Goal: Task Accomplishment & Management: Complete application form

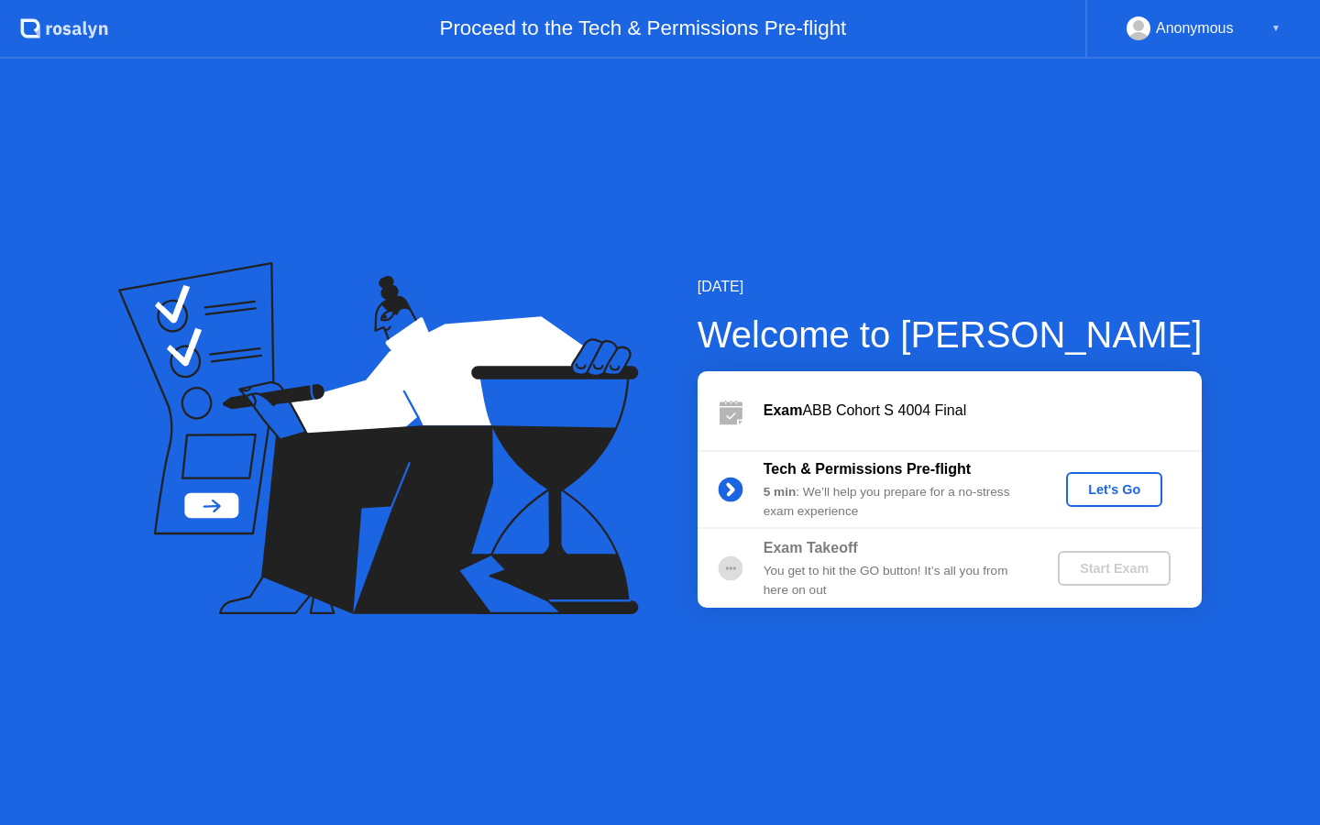
click at [1134, 482] on div "Let's Go" at bounding box center [1114, 489] width 82 height 15
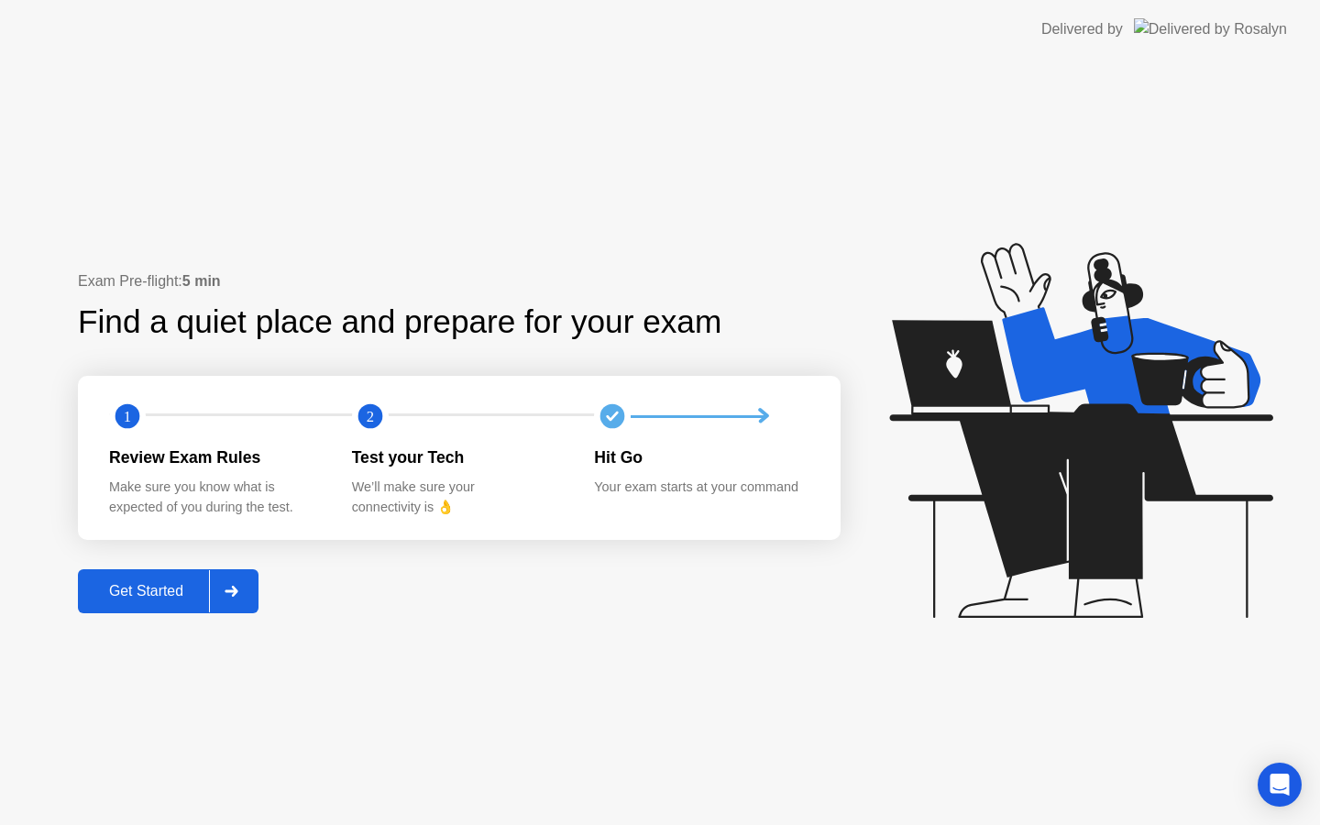
click at [176, 583] on div "Get Started" at bounding box center [146, 591] width 126 height 16
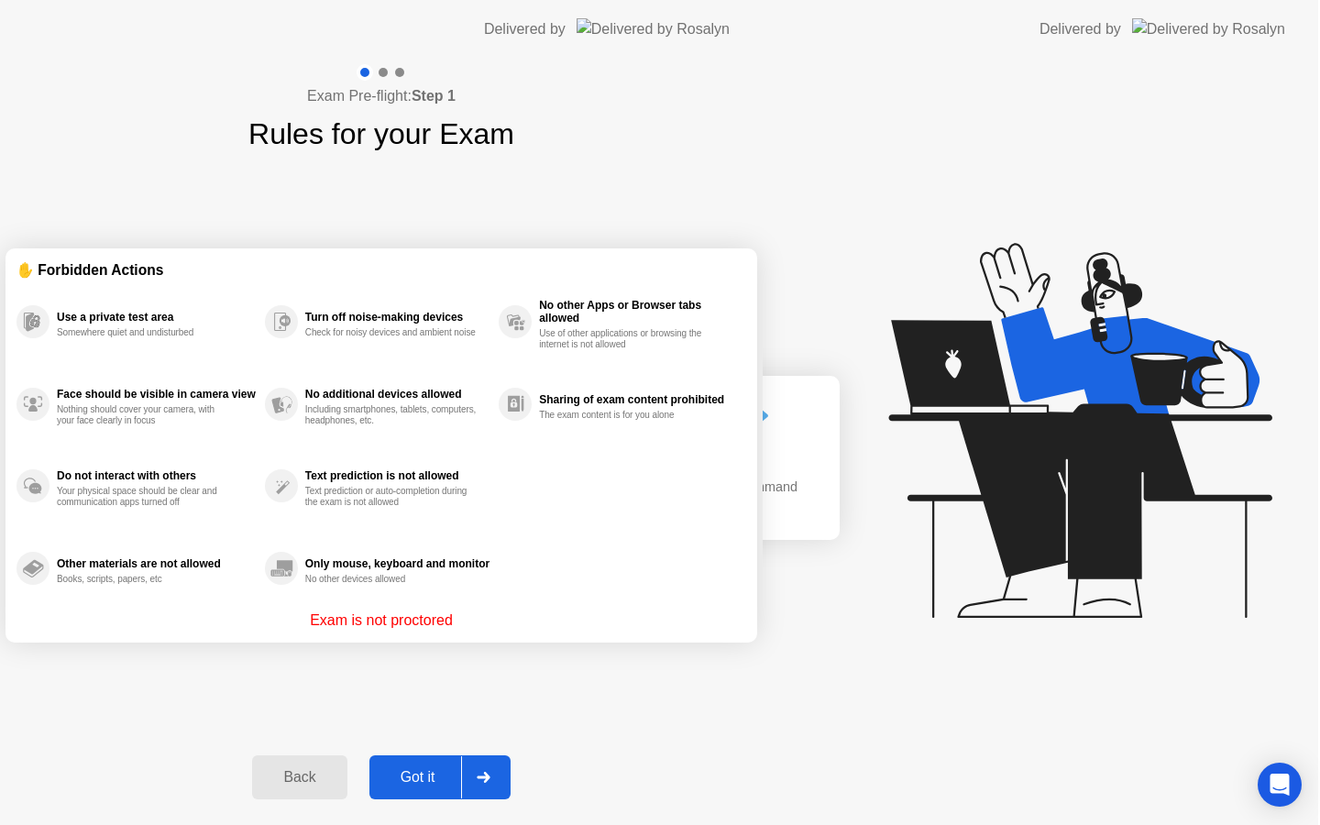
click at [258, 575] on div "Exam Pre-flight: Step 1 Rules for your Exam ✋ Forbidden Actions Use a private t…" at bounding box center [381, 442] width 763 height 766
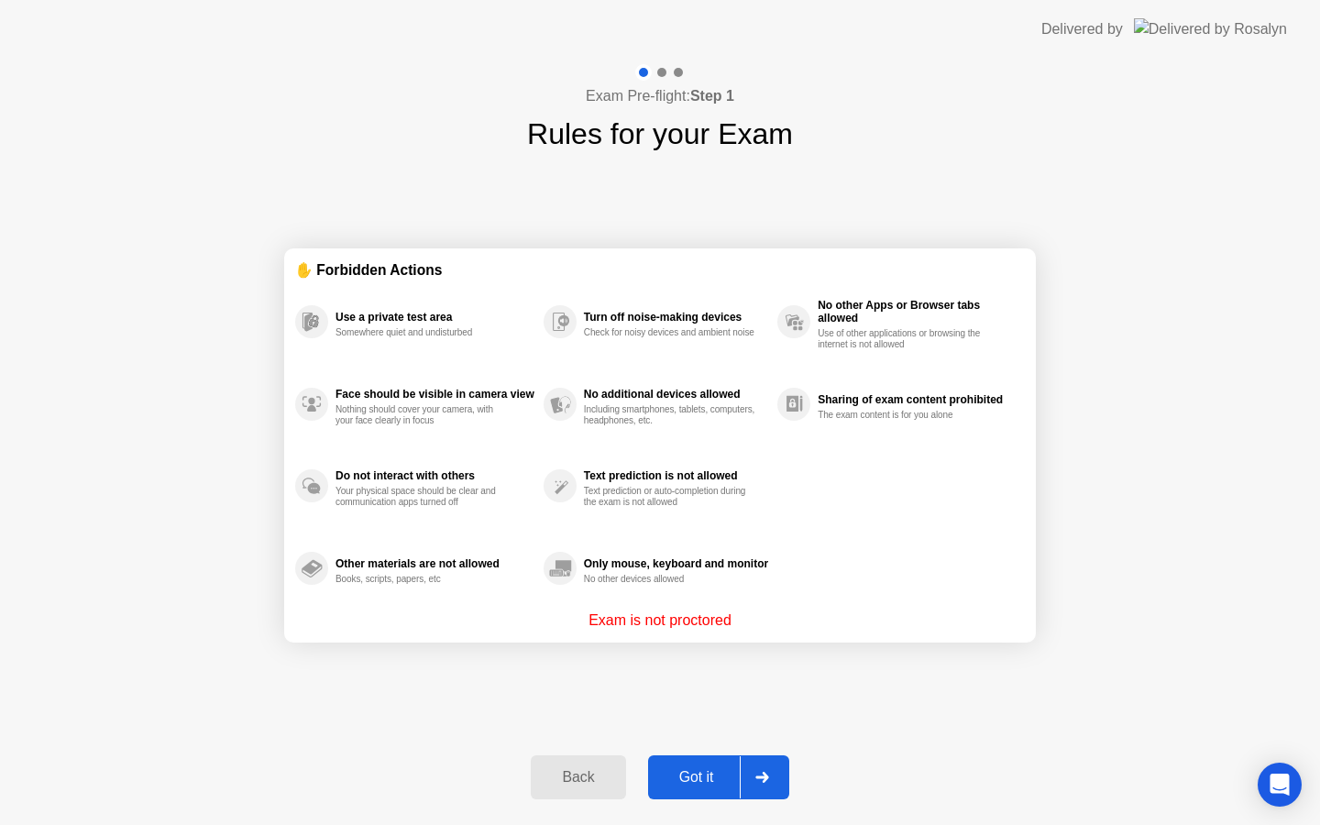
click at [761, 757] on div at bounding box center [762, 777] width 44 height 42
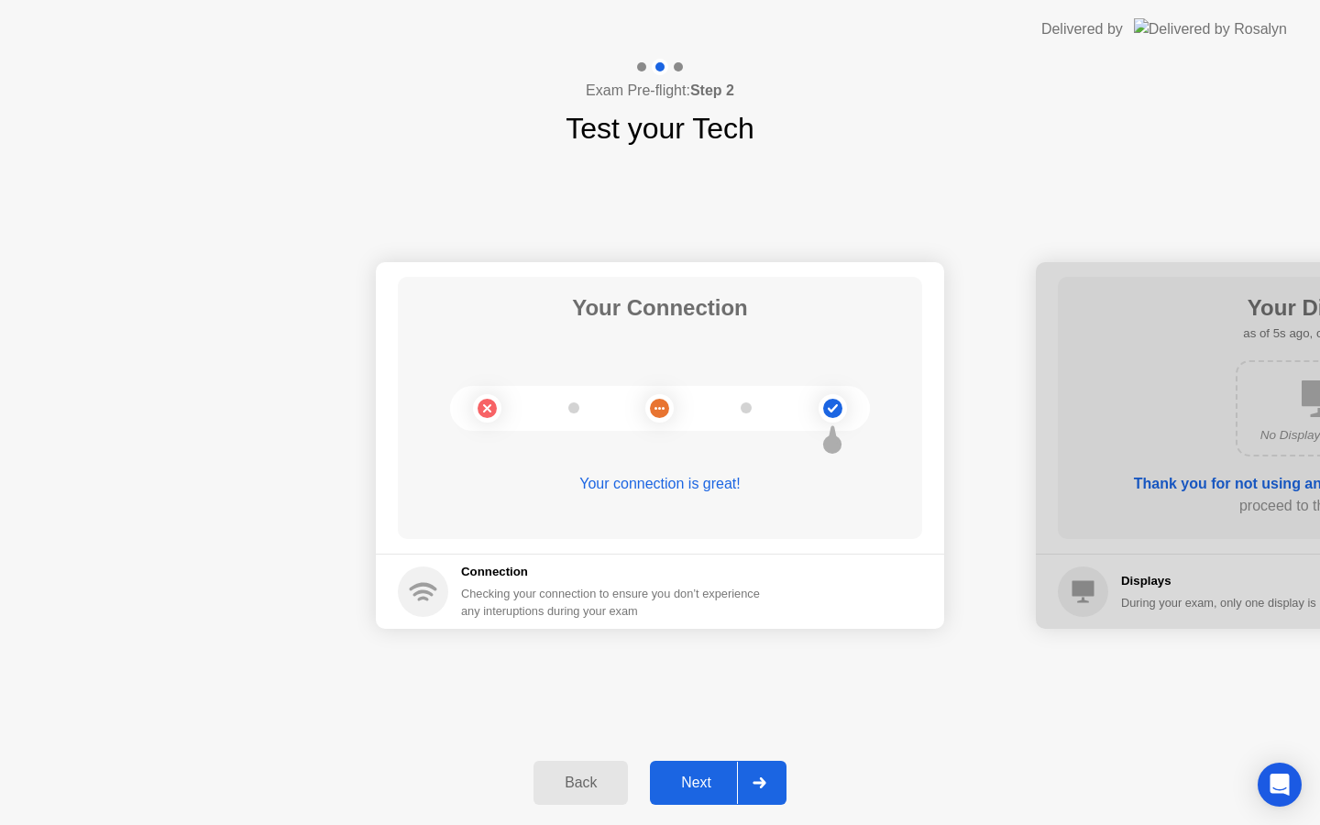
click at [744, 773] on div at bounding box center [759, 783] width 44 height 42
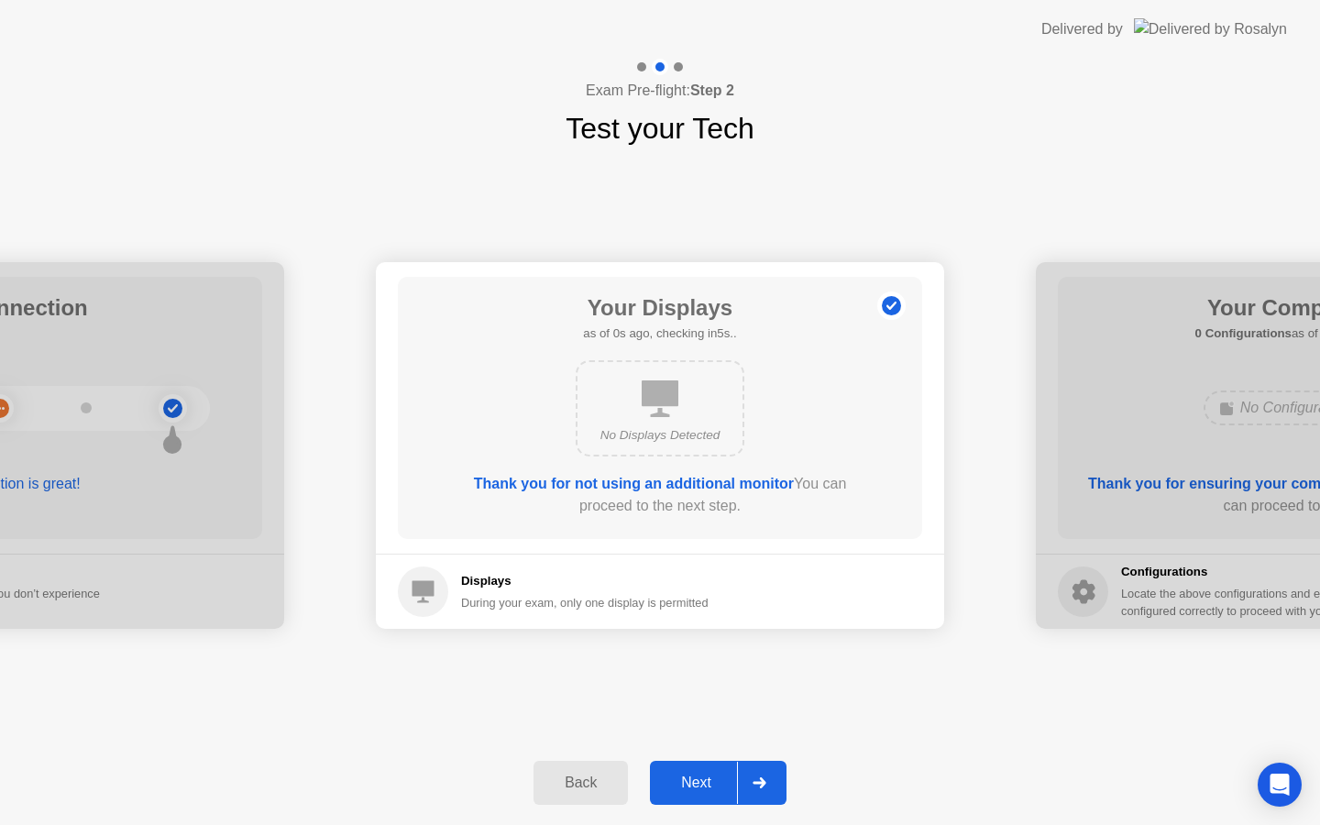
click at [725, 769] on button "Next" at bounding box center [718, 783] width 137 height 44
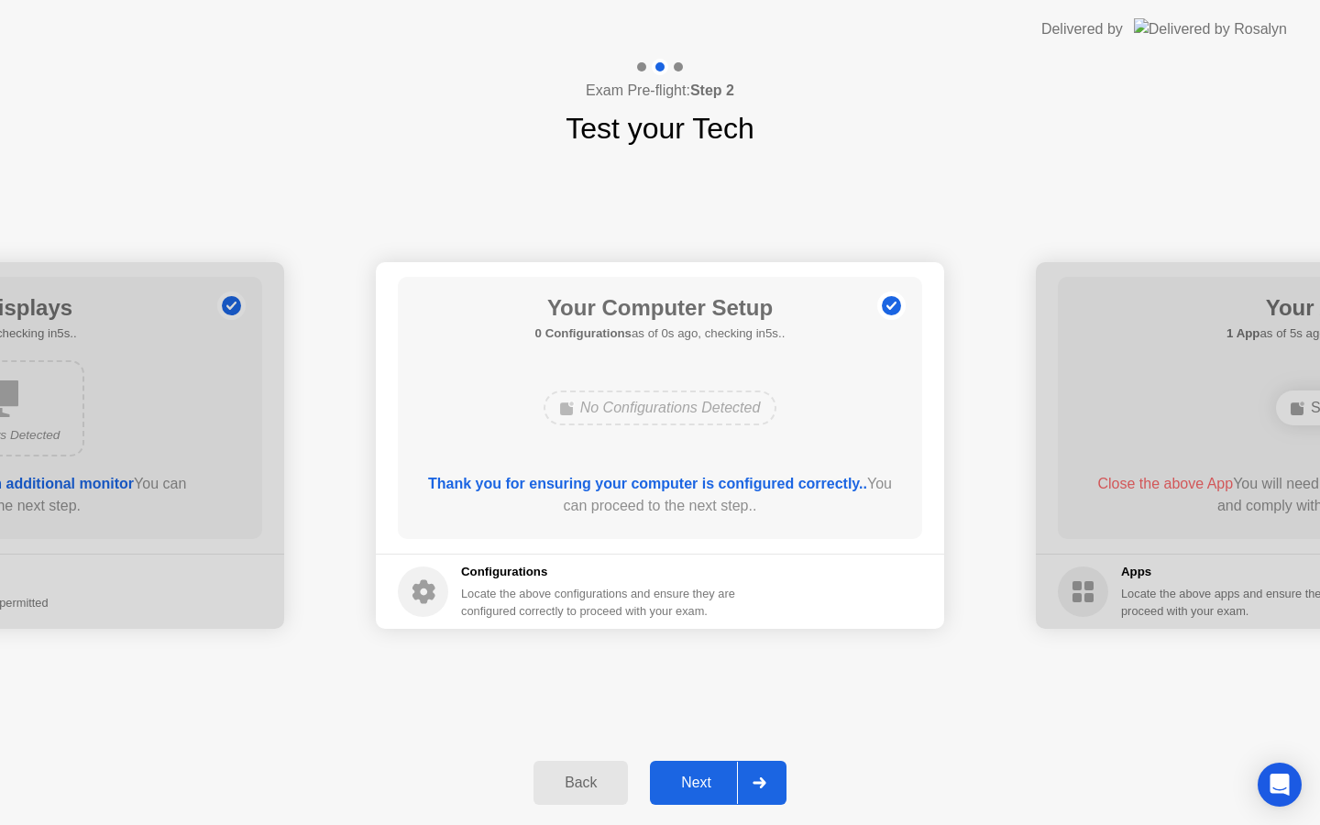
click at [725, 769] on button "Next" at bounding box center [718, 783] width 137 height 44
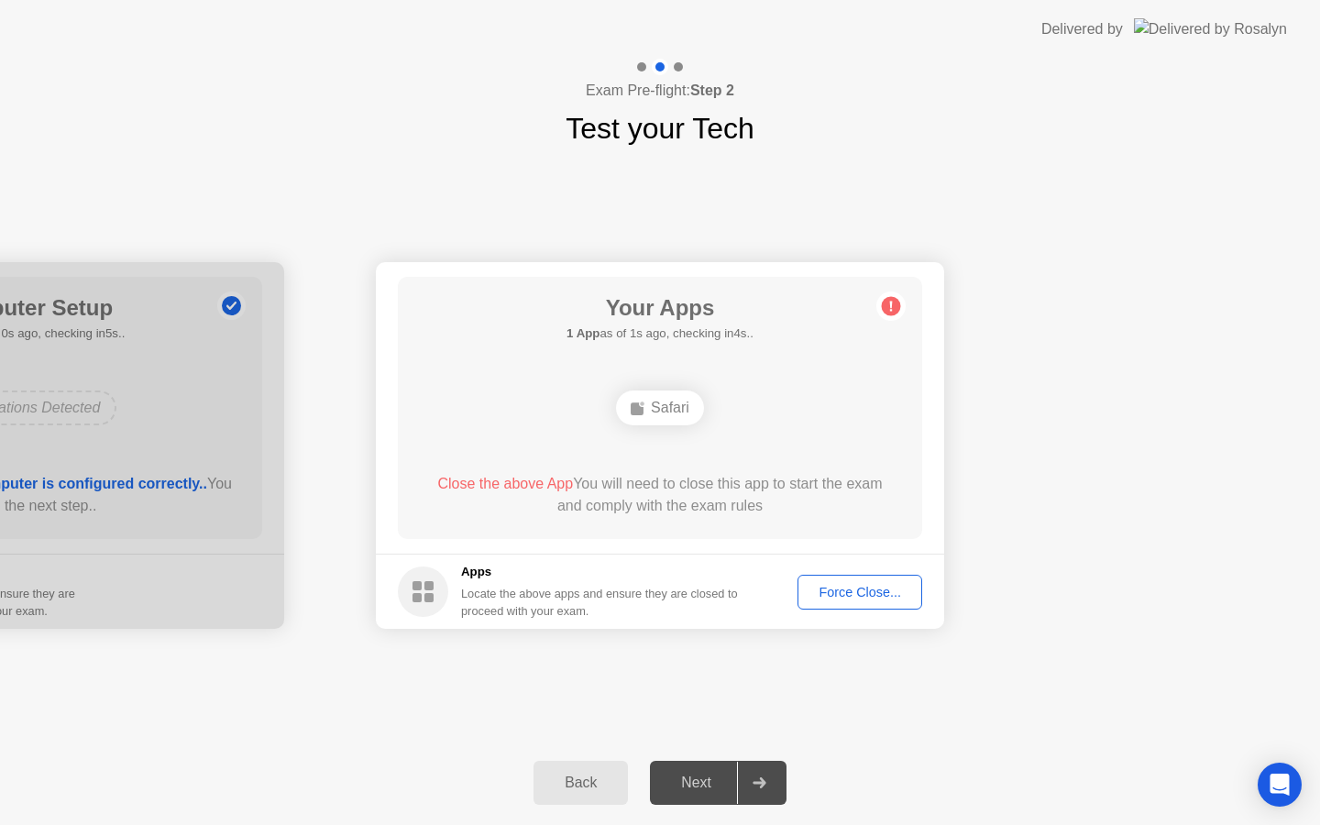
click at [868, 586] on div "Force Close..." at bounding box center [860, 592] width 112 height 15
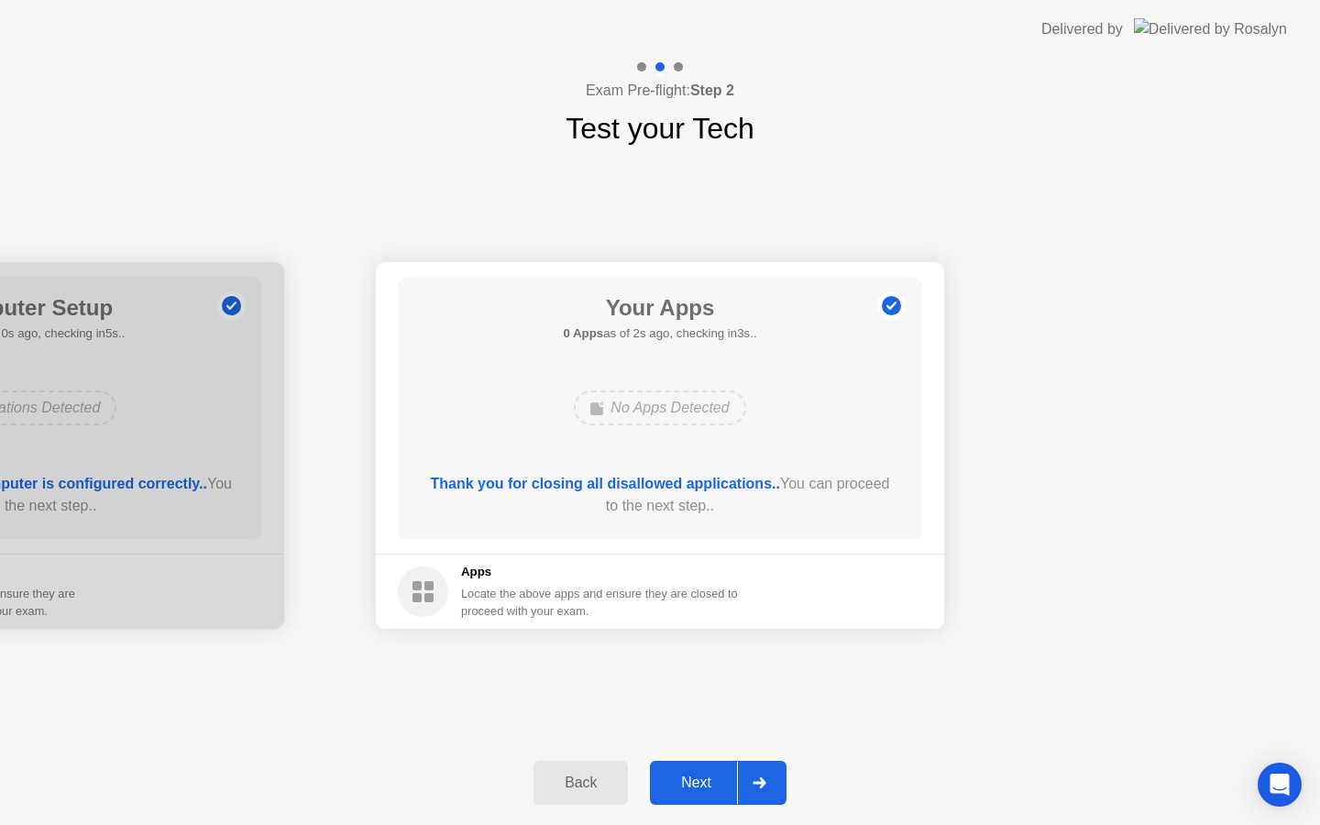
click at [704, 800] on button "Next" at bounding box center [718, 783] width 137 height 44
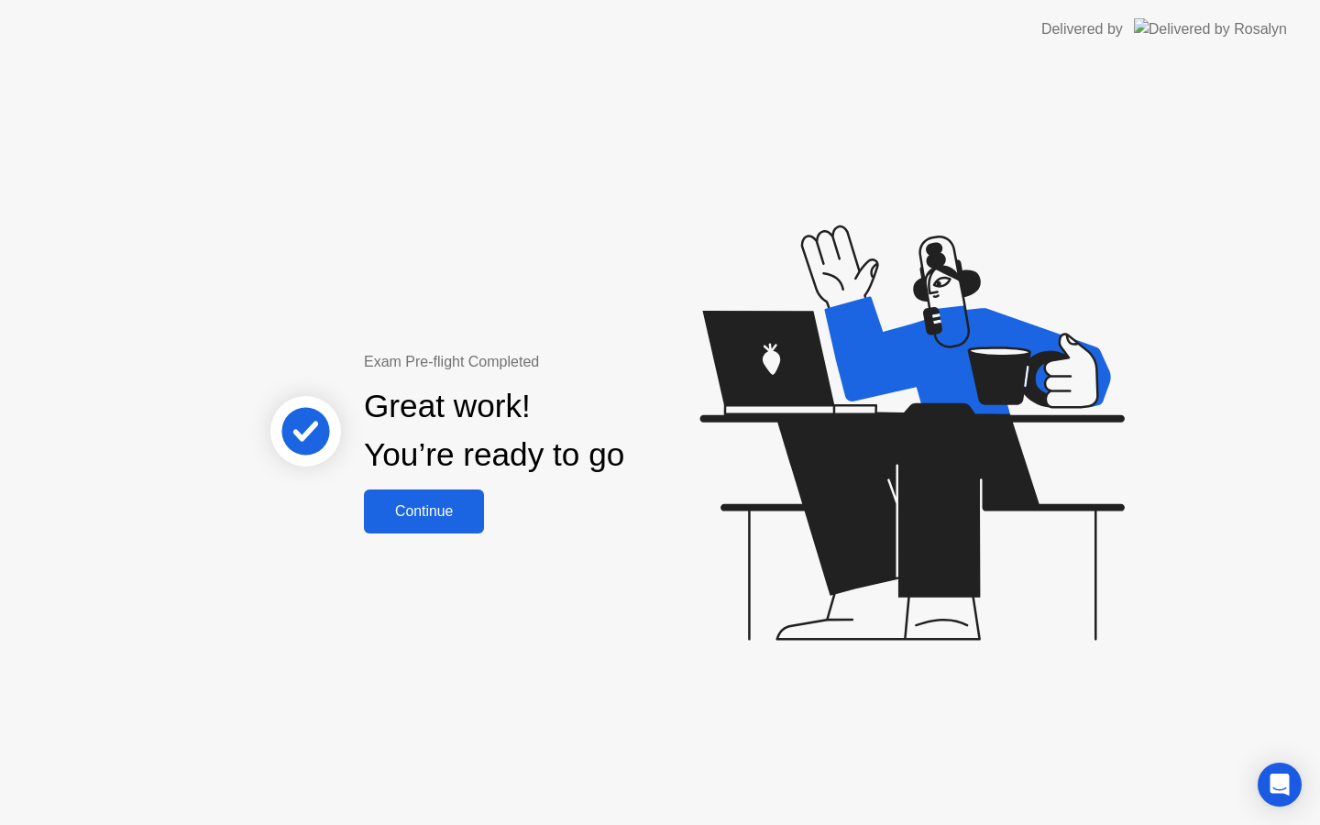
click at [441, 528] on button "Continue" at bounding box center [424, 511] width 120 height 44
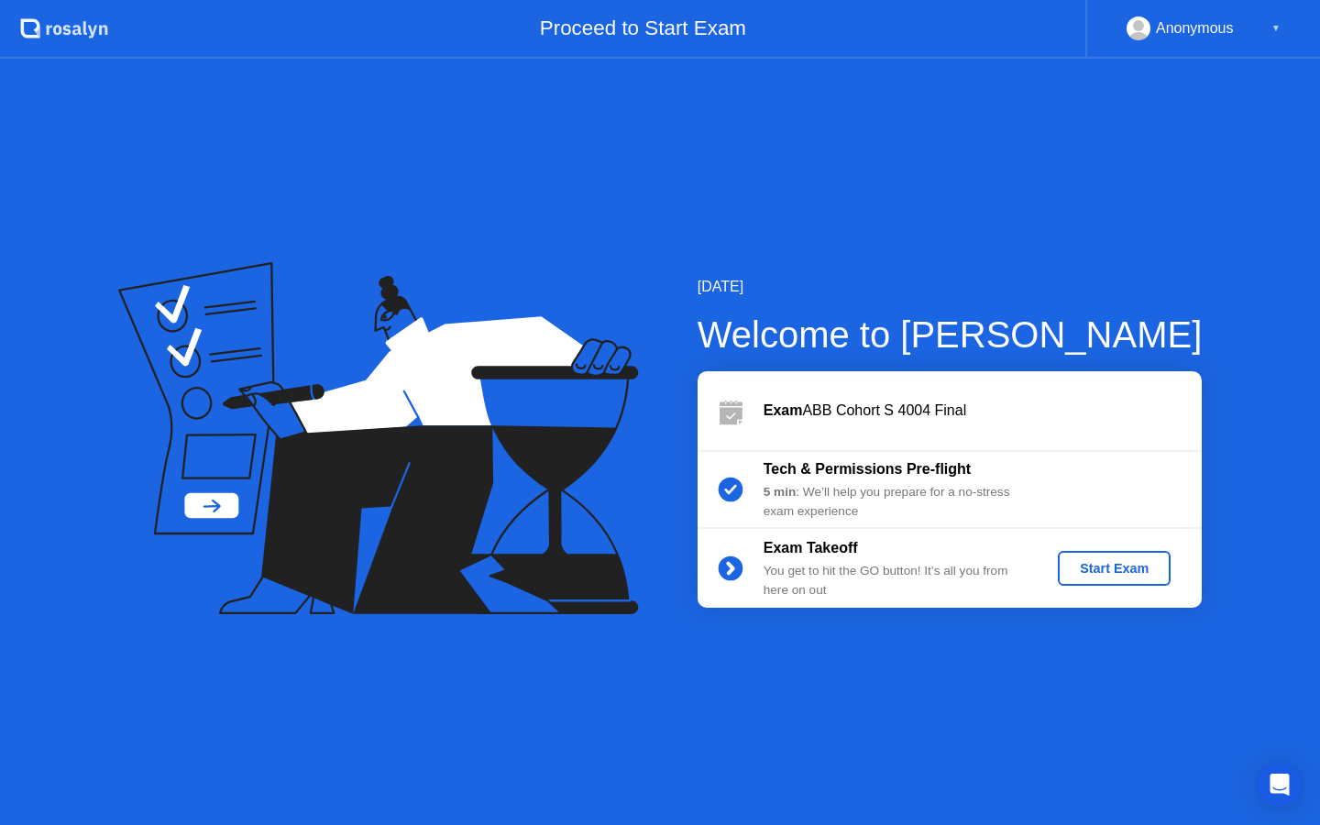
click at [1102, 564] on div "Start Exam" at bounding box center [1114, 568] width 98 height 15
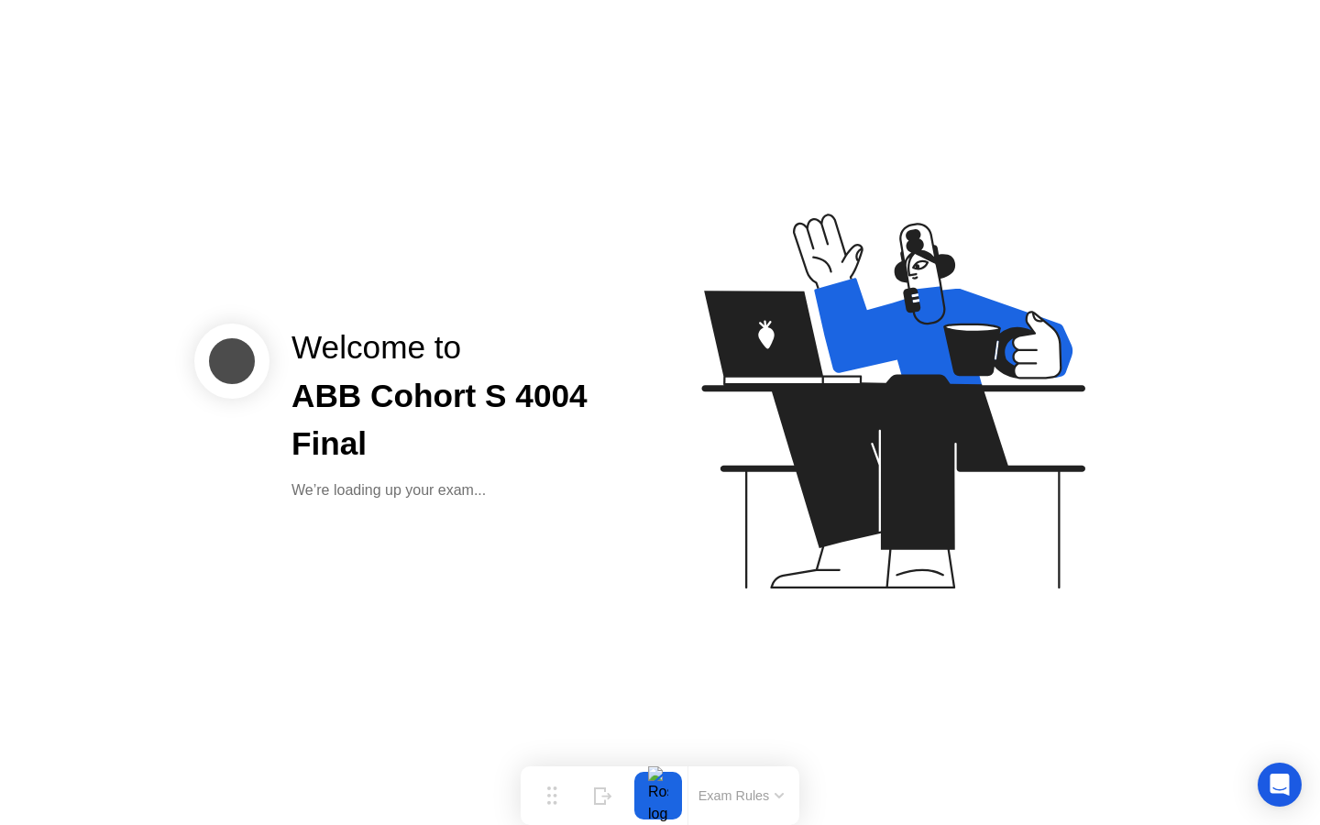
click at [579, 692] on div "Welcome to ABB Cohort S 4004 Final We’re loading up your exam..." at bounding box center [660, 412] width 1320 height 825
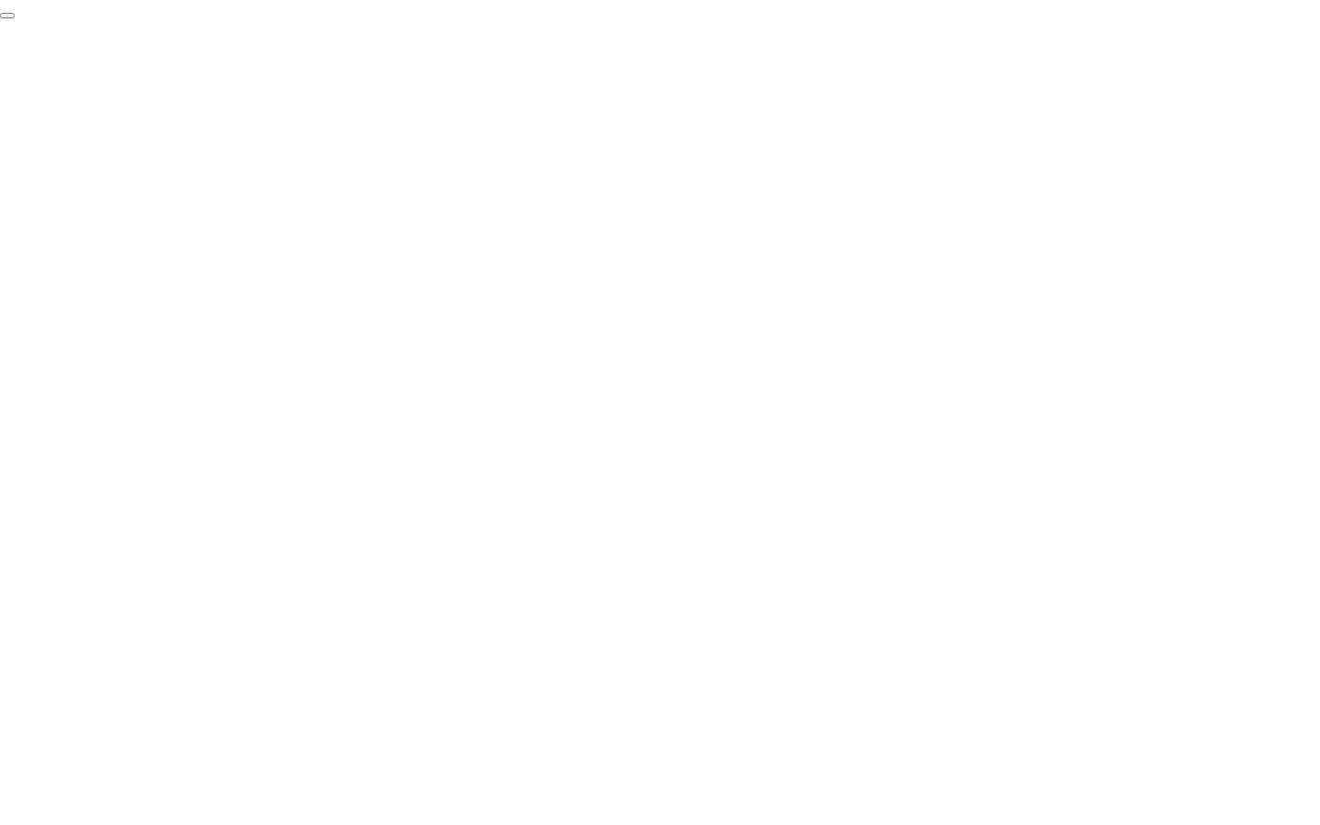
click at [15, 18] on button "End Proctoring Session" at bounding box center [7, 15] width 15 height 5
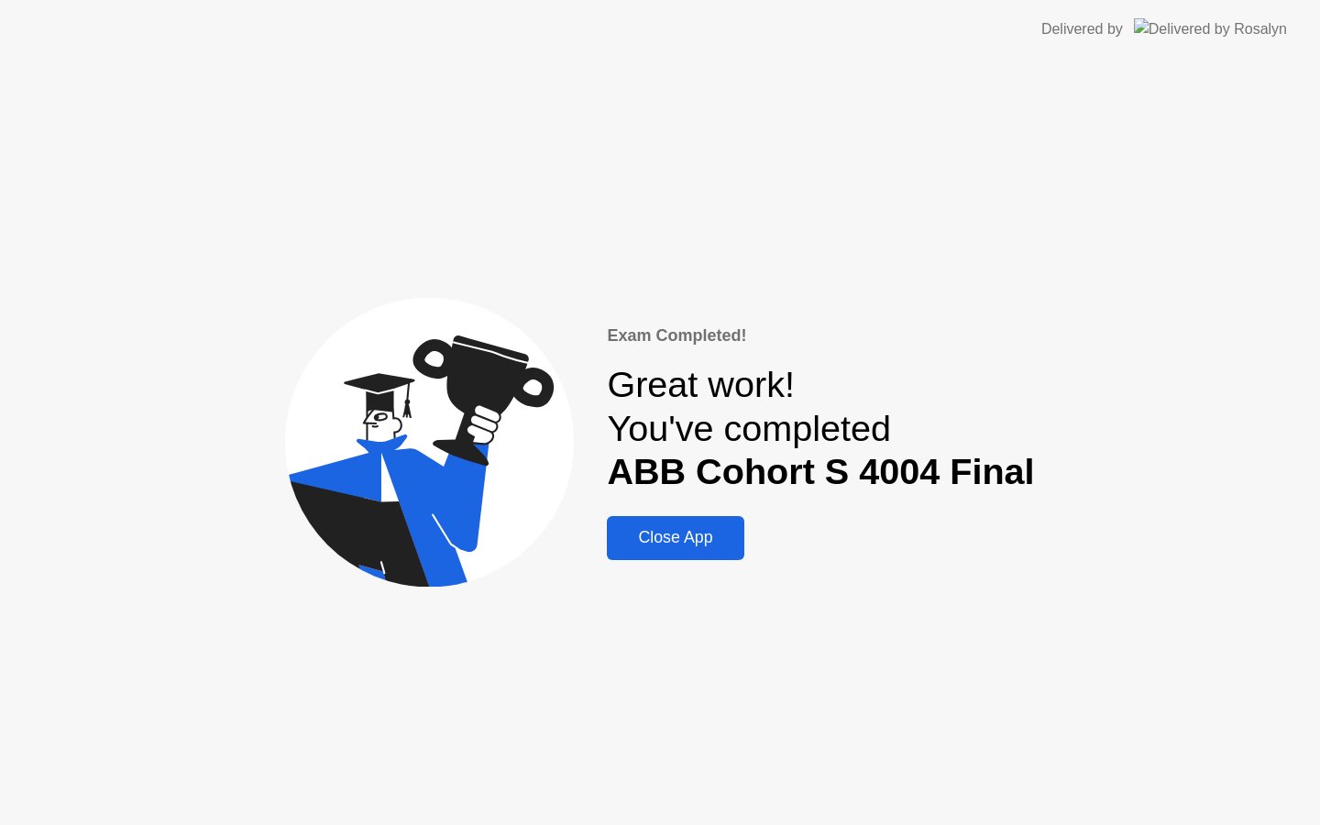
click at [647, 520] on button "Close App" at bounding box center [675, 538] width 137 height 44
